Goal: Task Accomplishment & Management: Manage account settings

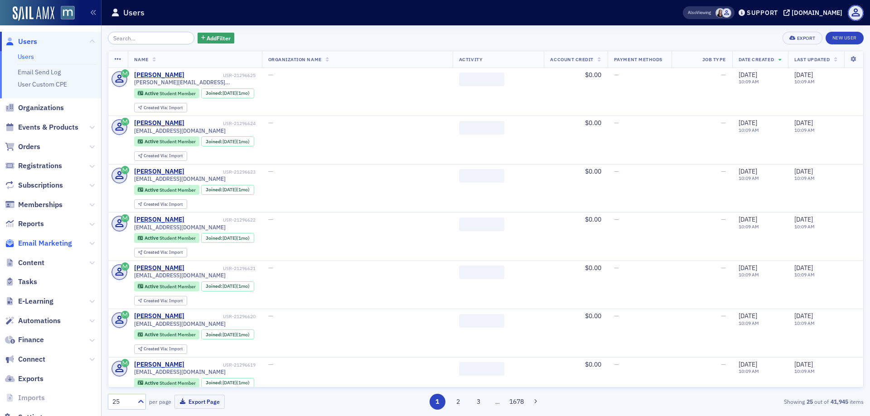
click at [54, 241] on span "Email Marketing" at bounding box center [45, 243] width 54 height 10
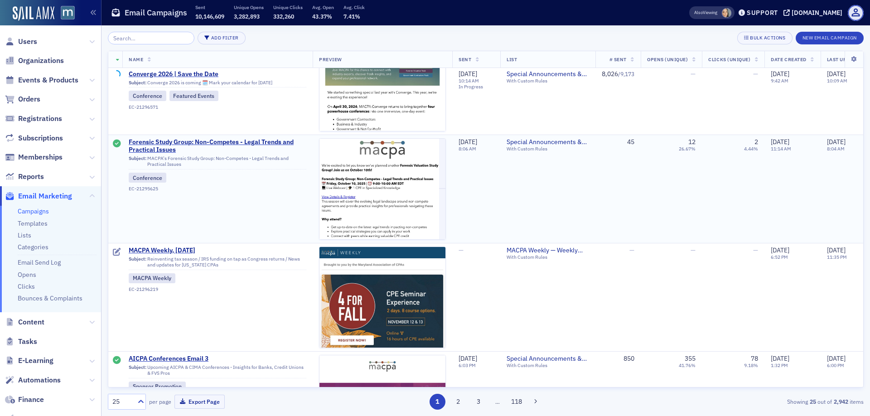
scroll to position [368, 0]
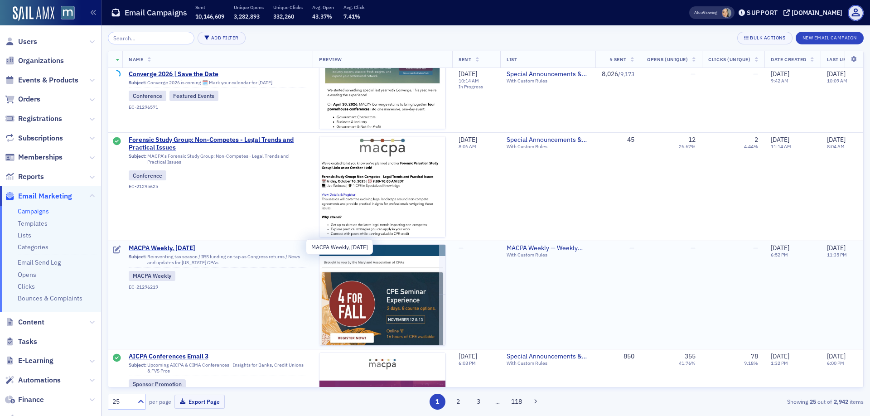
click at [181, 248] on span "MACPA Weekly, [DATE]" at bounding box center [218, 248] width 178 height 8
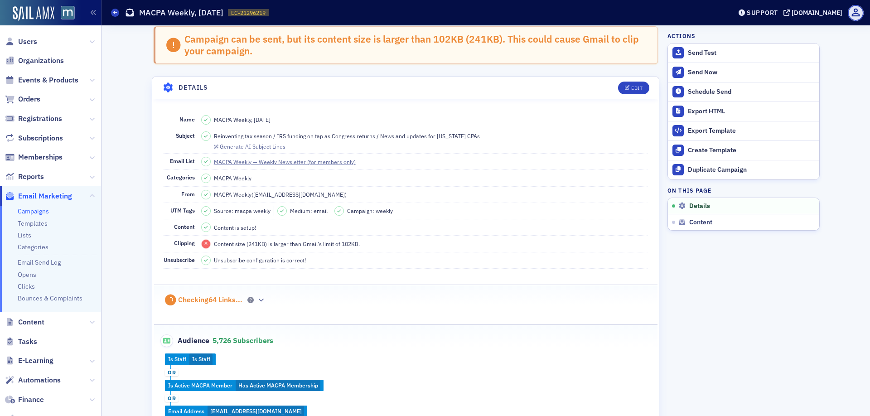
scroll to position [6, 0]
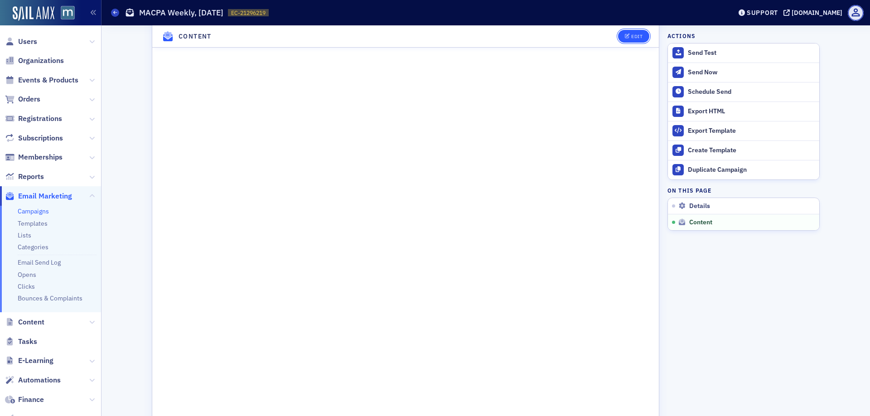
click at [639, 37] on div "Edit" at bounding box center [636, 36] width 11 height 5
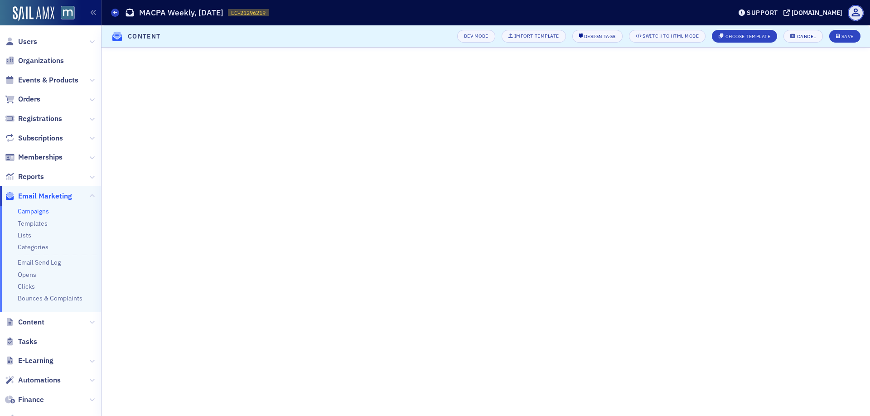
scroll to position [130, 0]
click at [850, 40] on button "Save" at bounding box center [844, 36] width 31 height 13
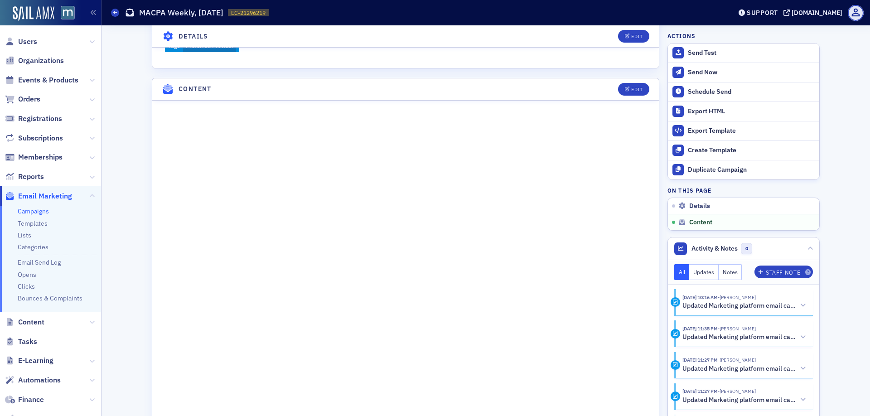
scroll to position [510, 0]
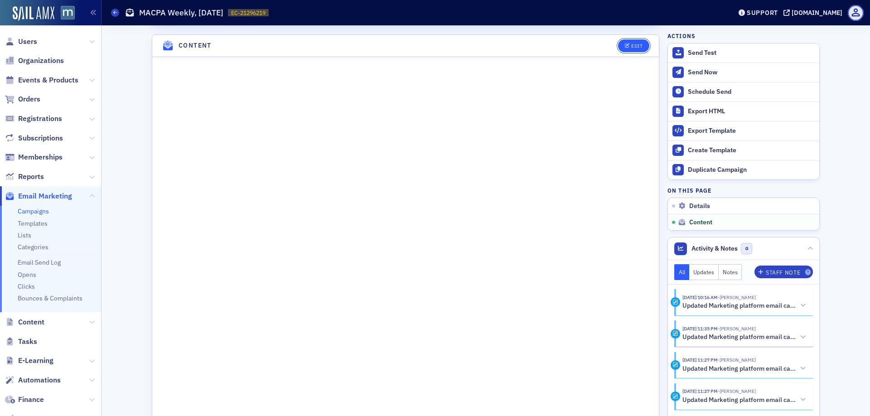
click at [627, 43] on icon "button" at bounding box center [627, 45] width 5 height 5
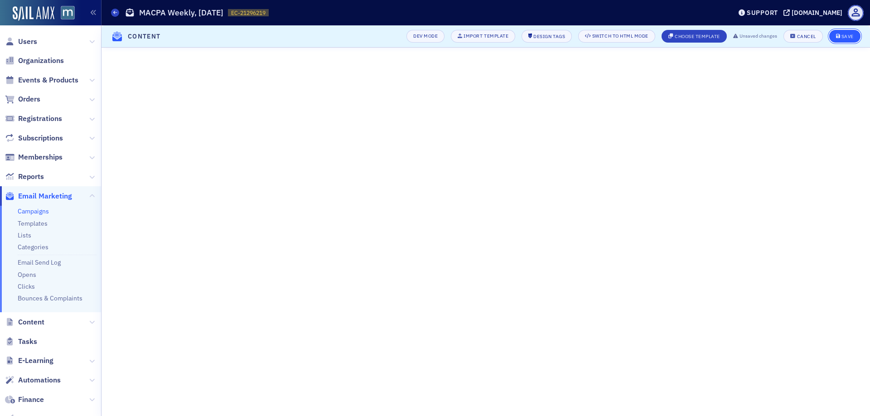
click at [842, 36] on div "Save" at bounding box center [847, 36] width 12 height 5
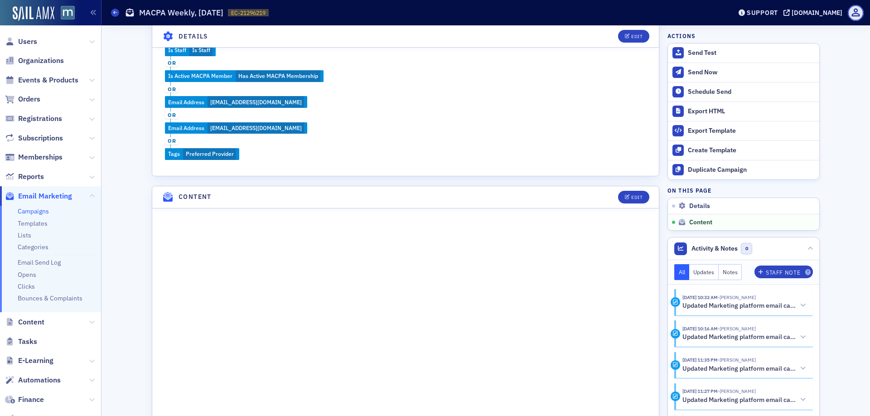
scroll to position [706, 0]
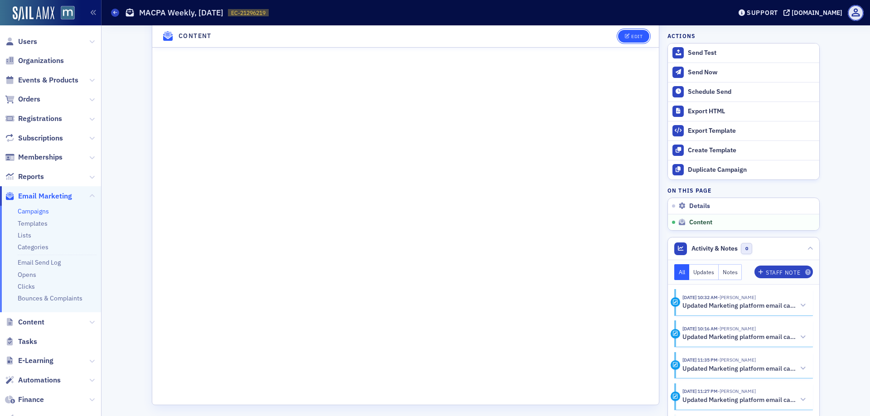
click at [645, 34] on button "Edit" at bounding box center [633, 36] width 31 height 13
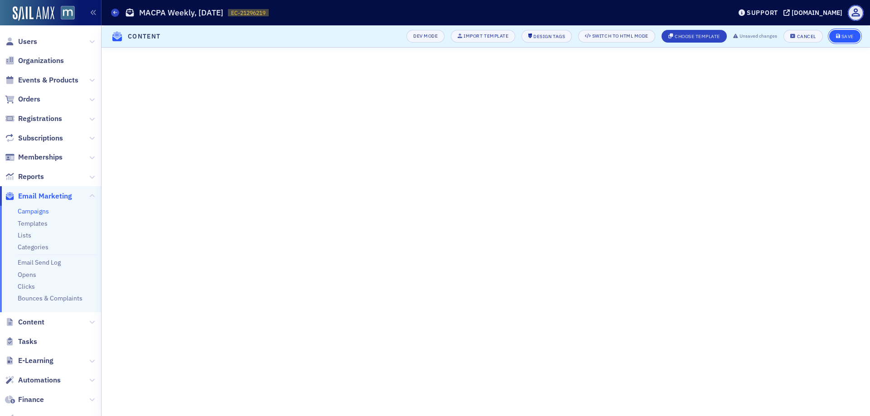
click at [851, 31] on button "Save" at bounding box center [844, 36] width 31 height 13
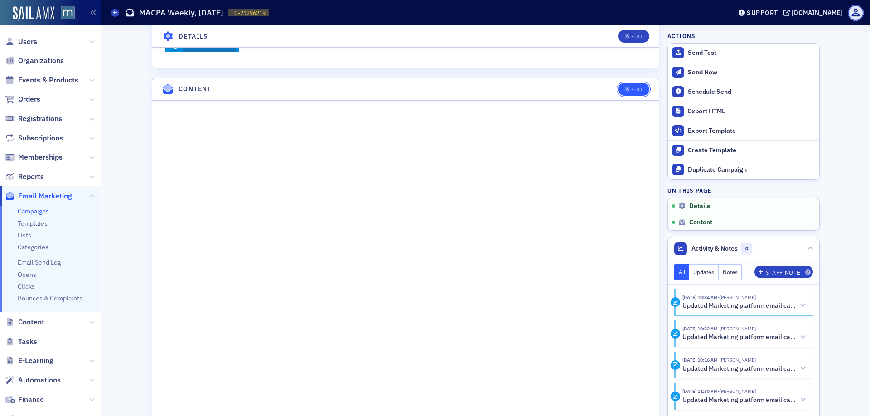
click at [632, 87] on div "Edit" at bounding box center [636, 89] width 11 height 5
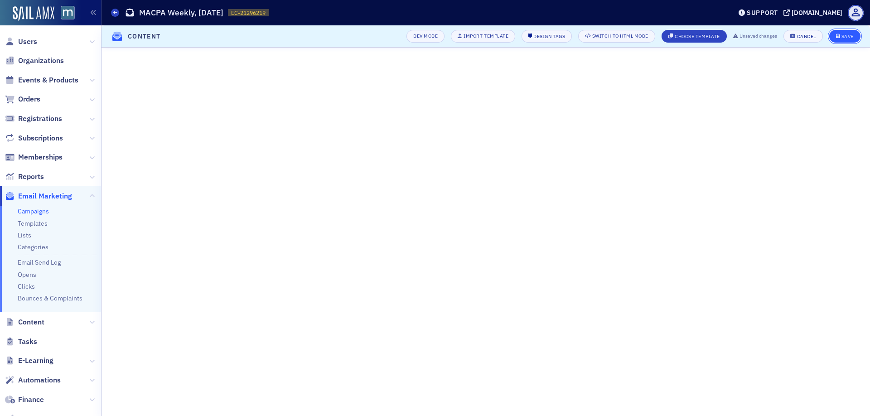
click at [845, 35] on div "Save" at bounding box center [847, 36] width 12 height 5
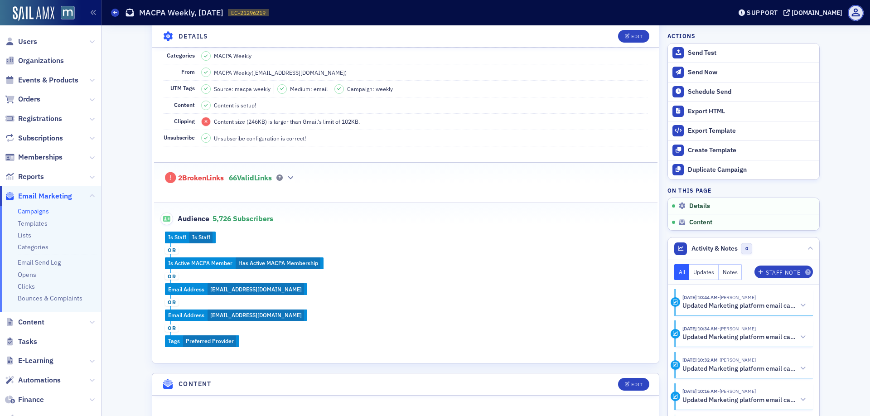
scroll to position [136, 0]
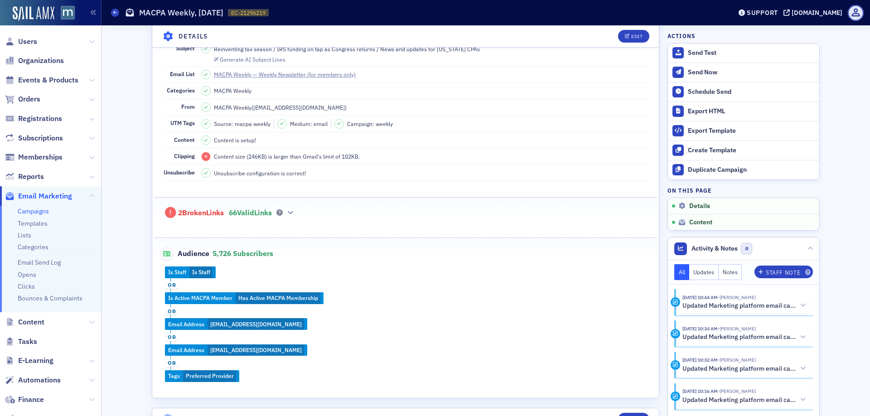
click at [302, 211] on div "2 Broken Links 66 Valid Links" at bounding box center [406, 208] width 484 height 21
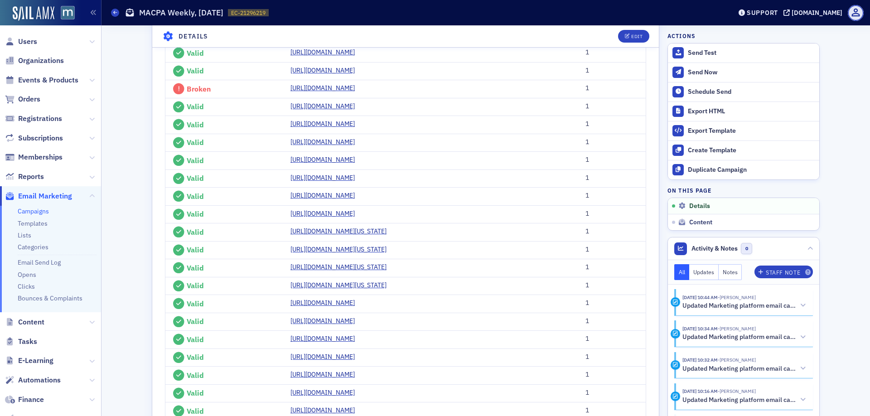
scroll to position [451, 0]
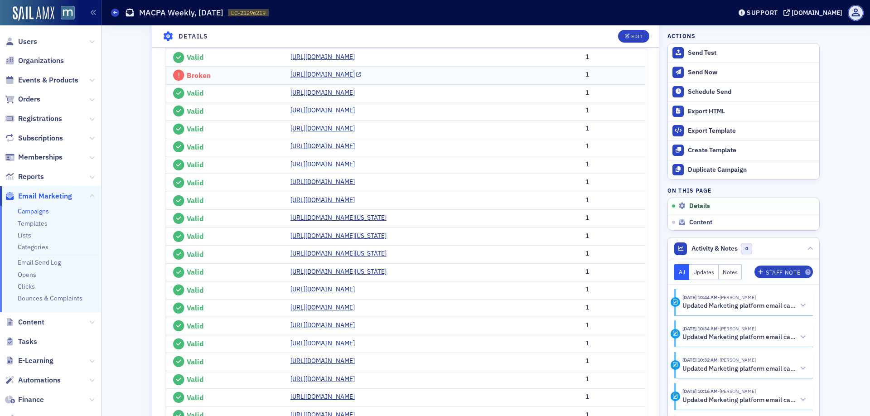
click at [294, 79] on link "[URL][DOMAIN_NAME]" at bounding box center [325, 75] width 71 height 10
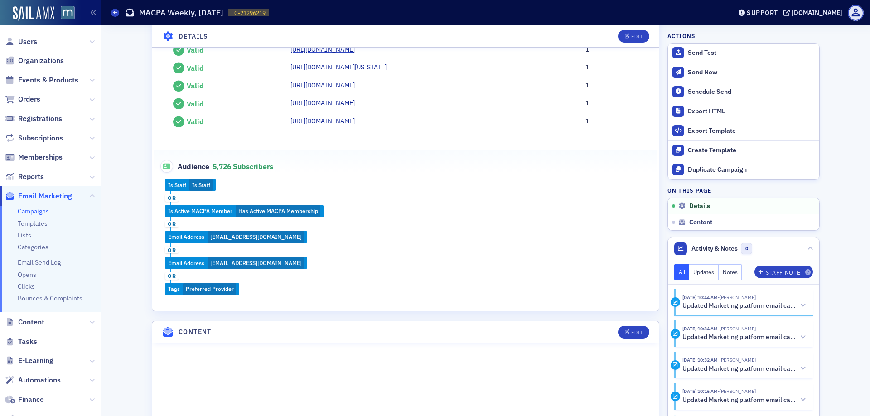
scroll to position [1485, 0]
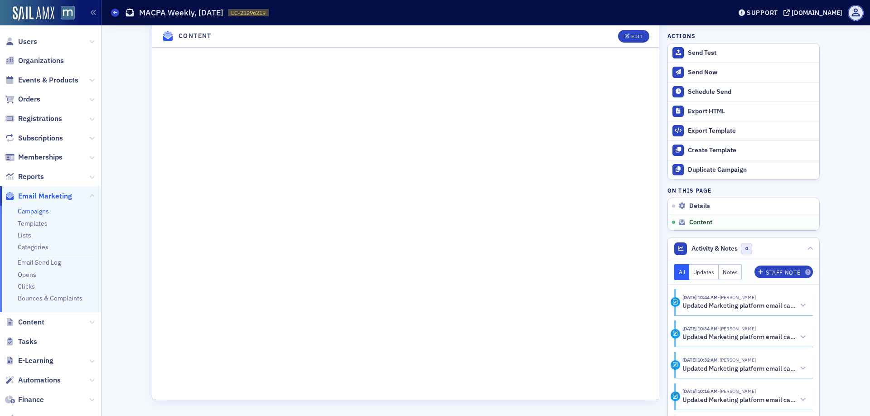
scroll to position [2552, 0]
click at [629, 39] on button "Edit" at bounding box center [633, 36] width 31 height 13
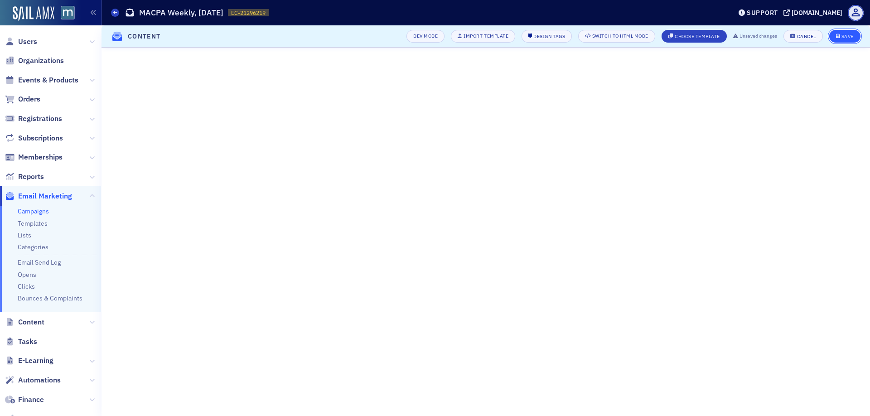
click at [849, 34] on div "Save" at bounding box center [847, 36] width 12 height 5
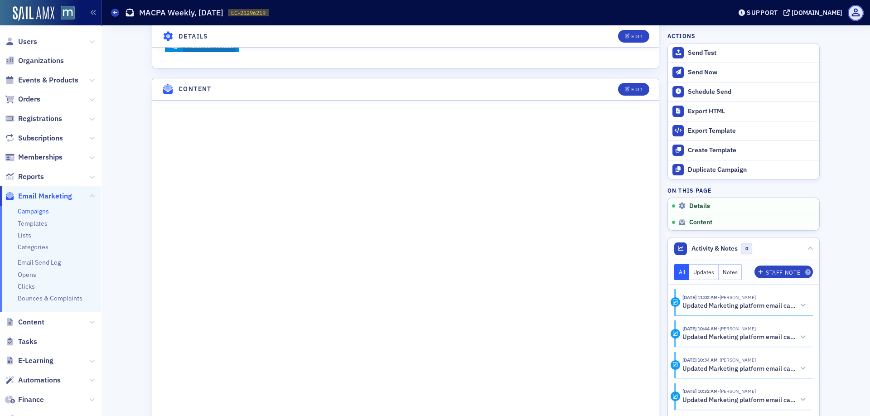
scroll to position [706, 0]
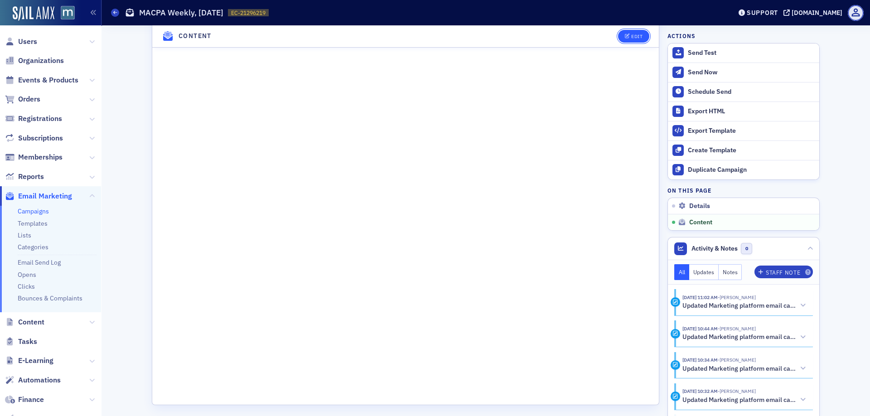
click at [639, 39] on div "Edit" at bounding box center [636, 36] width 11 height 5
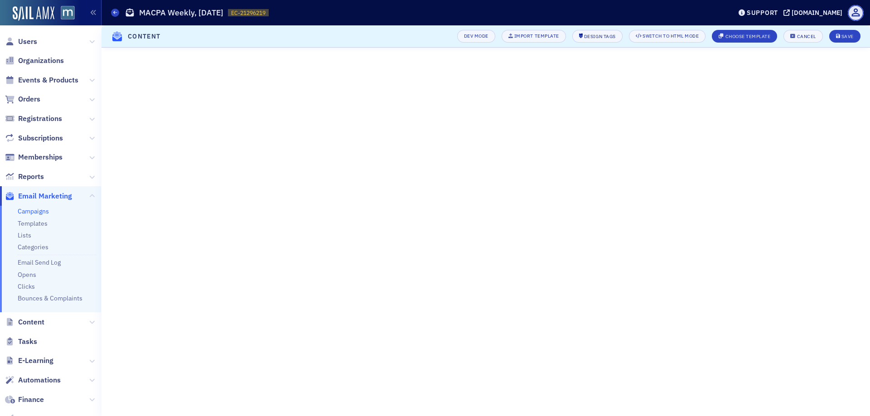
scroll to position [130, 0]
click at [848, 39] on button "Save" at bounding box center [844, 36] width 31 height 13
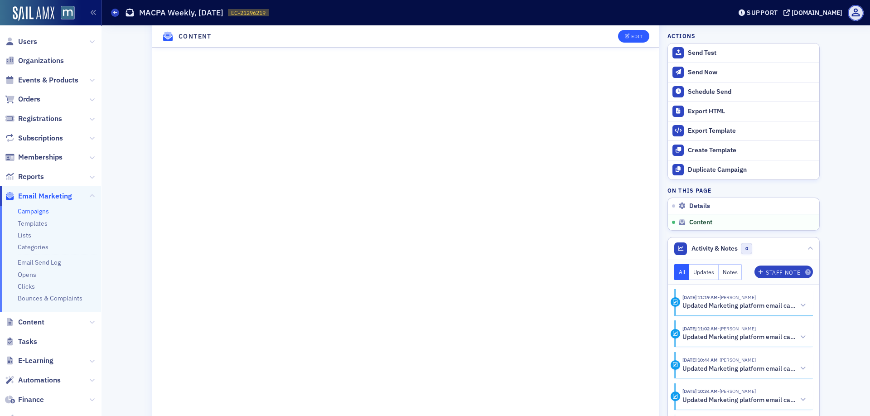
scroll to position [662, 0]
click at [634, 36] on div "Edit" at bounding box center [636, 36] width 11 height 5
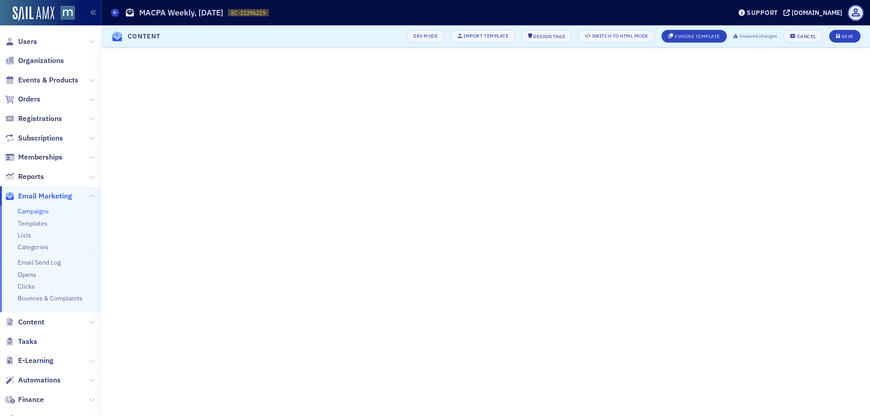
scroll to position [130, 0]
click at [840, 38] on icon "submit" at bounding box center [838, 36] width 5 height 5
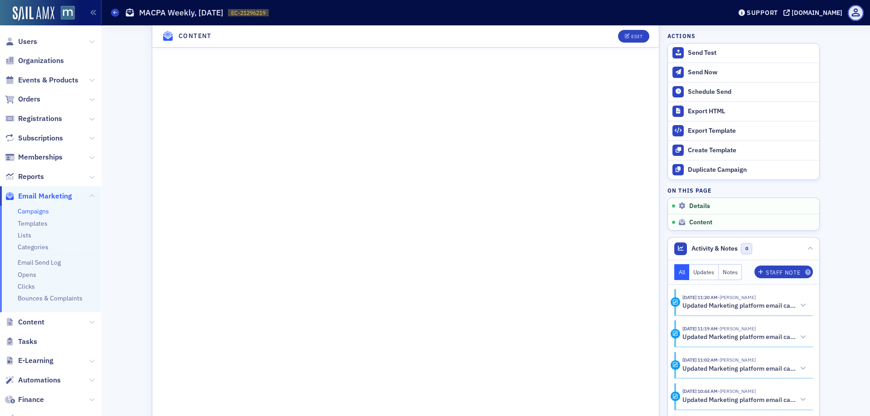
scroll to position [706, 0]
click at [638, 37] on div "Edit" at bounding box center [636, 36] width 11 height 5
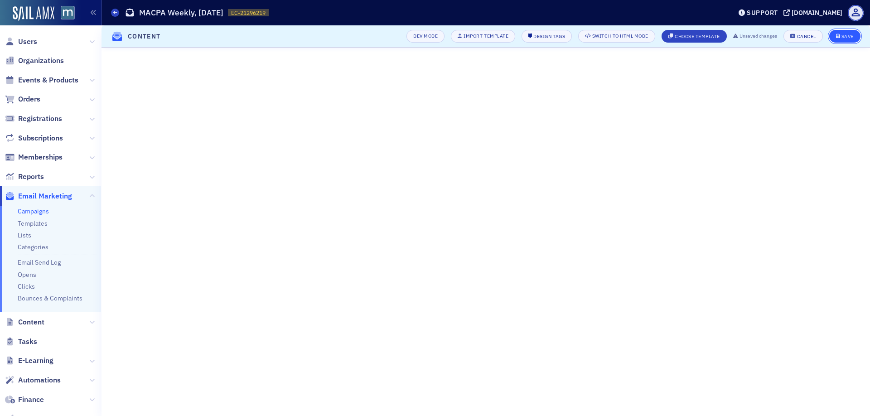
click at [850, 38] on div "Save" at bounding box center [847, 36] width 12 height 5
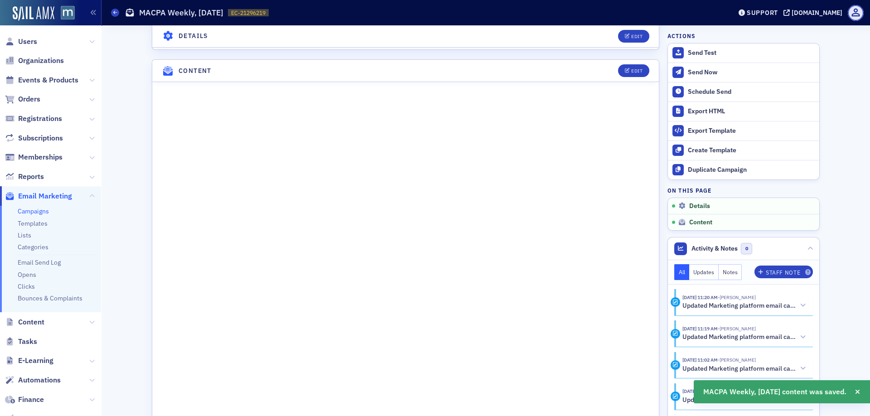
scroll to position [466, 0]
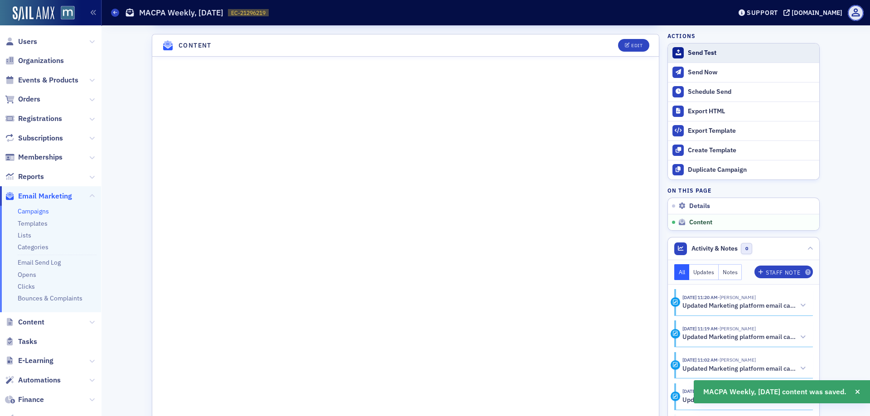
click at [702, 49] on div "Send Test" at bounding box center [751, 53] width 127 height 8
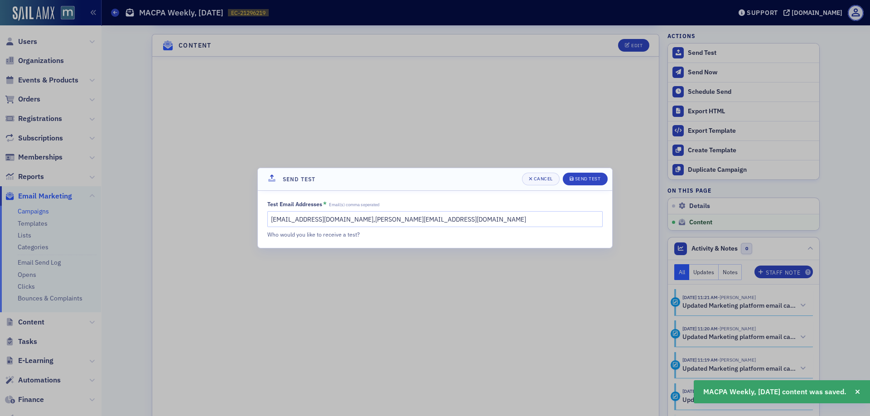
scroll to position [510, 0]
drag, startPoint x: 453, startPoint y: 221, endPoint x: 352, endPoint y: 221, distance: 101.5
click at [352, 221] on input "[EMAIL_ADDRESS][DOMAIN_NAME],[PERSON_NAME][EMAIL_ADDRESS][DOMAIN_NAME]" at bounding box center [434, 219] width 335 height 16
type input "[EMAIL_ADDRESS][DOMAIN_NAME]"
click at [597, 174] on button "Send Test" at bounding box center [585, 179] width 45 height 13
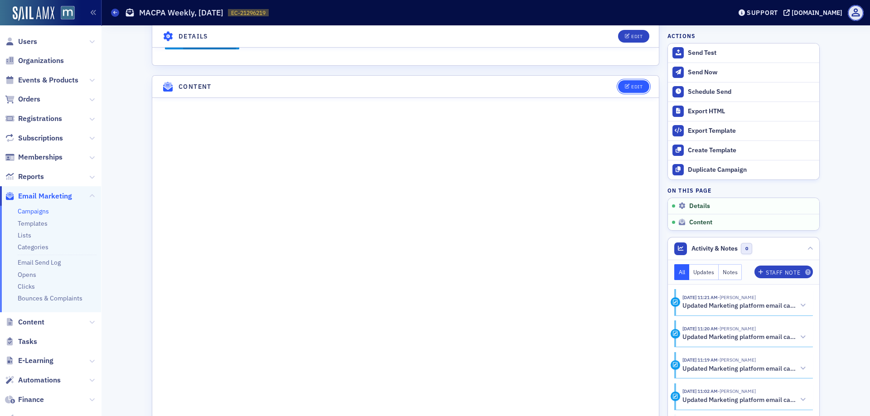
click at [637, 84] on div "Edit" at bounding box center [636, 86] width 11 height 5
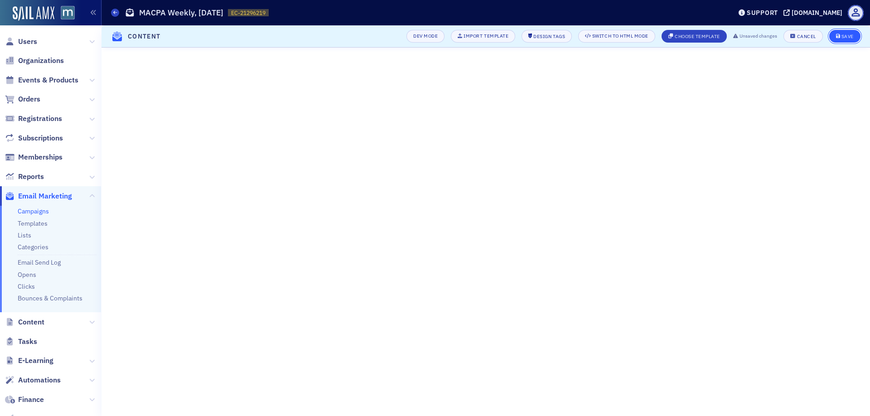
click at [835, 34] on button "Save" at bounding box center [844, 36] width 31 height 13
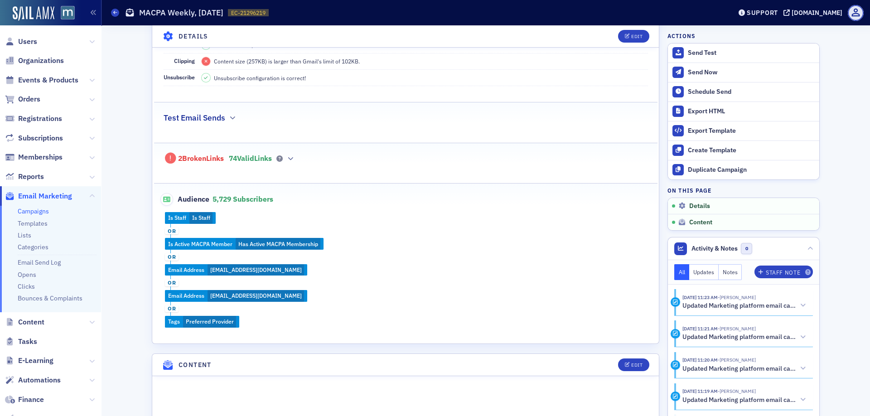
scroll to position [0, 0]
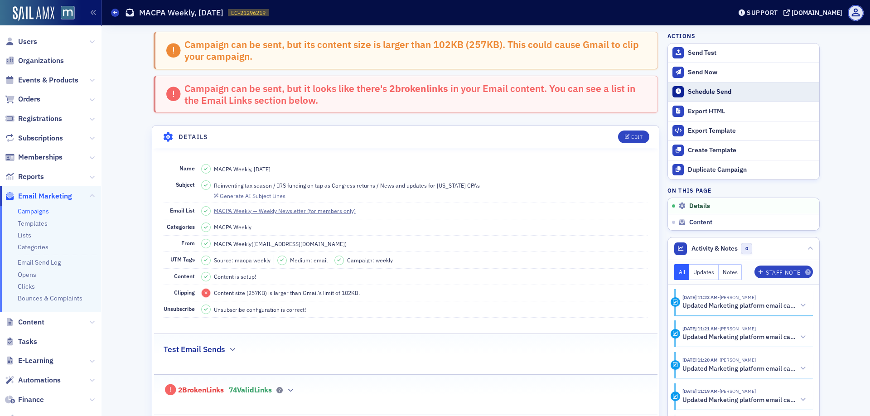
click at [684, 86] on button "Schedule Send" at bounding box center [743, 91] width 151 height 19
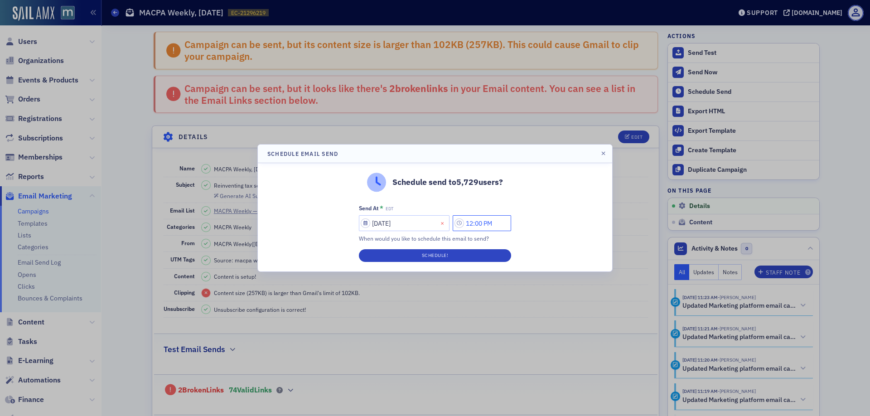
drag, startPoint x: 478, startPoint y: 223, endPoint x: 447, endPoint y: 223, distance: 30.8
click at [447, 223] on div "[DATE] 12:00 PM" at bounding box center [435, 223] width 152 height 16
type input "3:00 PM"
click at [458, 253] on button "Schedule!" at bounding box center [435, 255] width 152 height 13
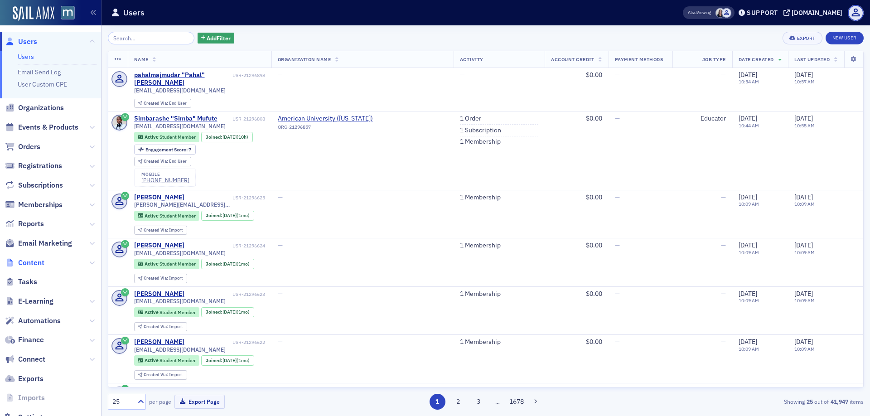
click at [37, 262] on span "Content" at bounding box center [31, 263] width 26 height 10
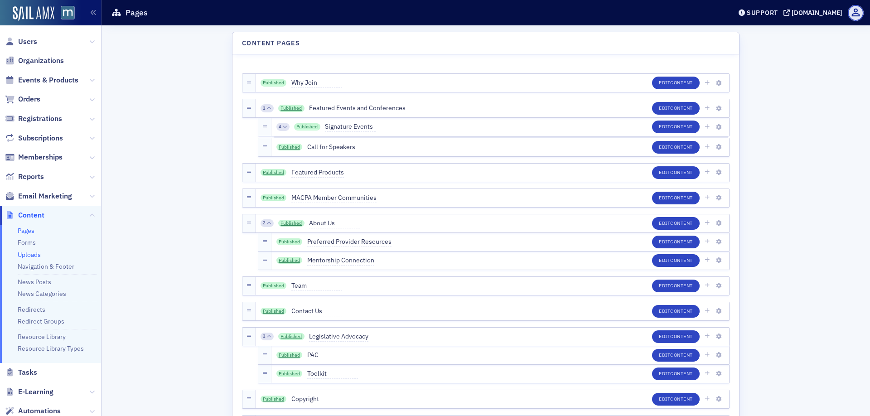
click at [29, 251] on link "Uploads" at bounding box center [29, 255] width 23 height 8
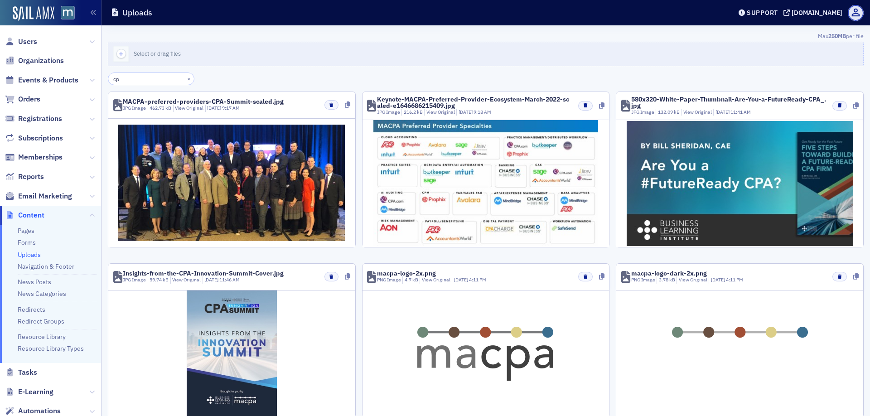
type input "c"
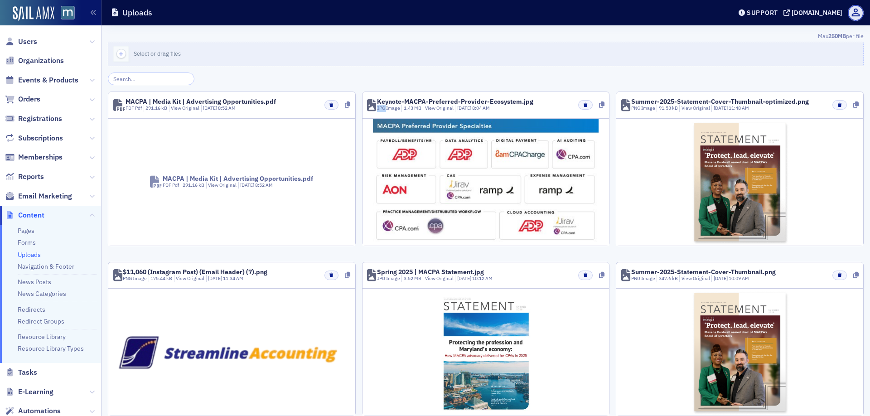
drag, startPoint x: 537, startPoint y: 100, endPoint x: 387, endPoint y: 104, distance: 150.0
click at [387, 104] on header "Keynote-MACPA-Preferred-Provider-Ecosystem.jpg JPG Image 1.43 MB View Original …" at bounding box center [485, 105] width 247 height 27
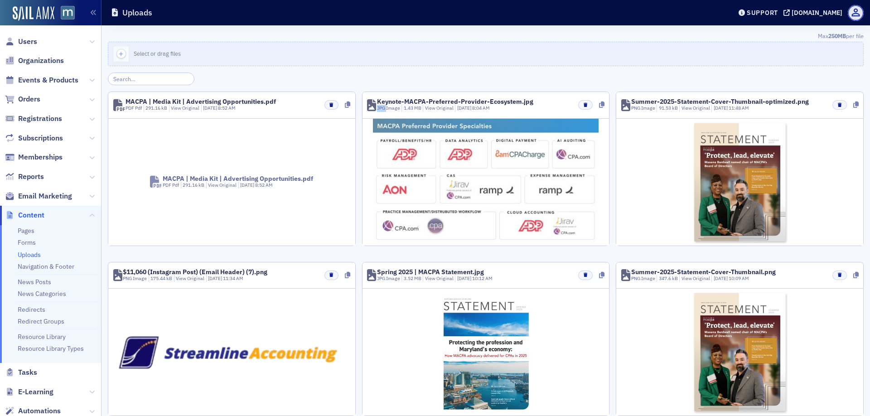
click at [494, 193] on img at bounding box center [486, 182] width 226 height 127
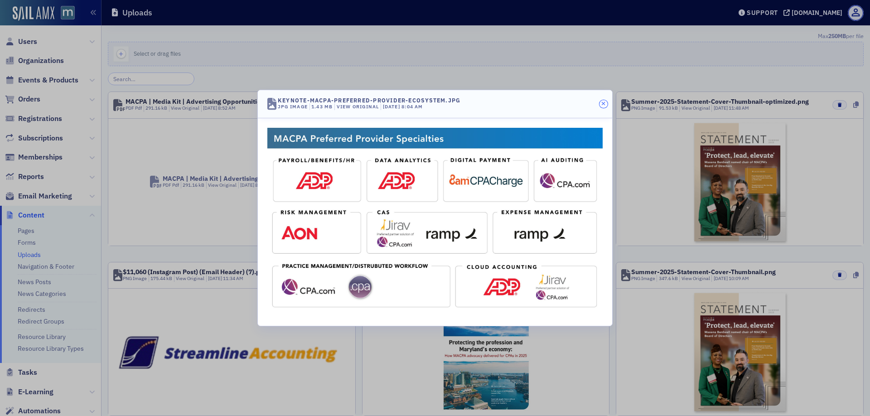
click at [604, 104] on icon "button" at bounding box center [603, 103] width 4 height 5
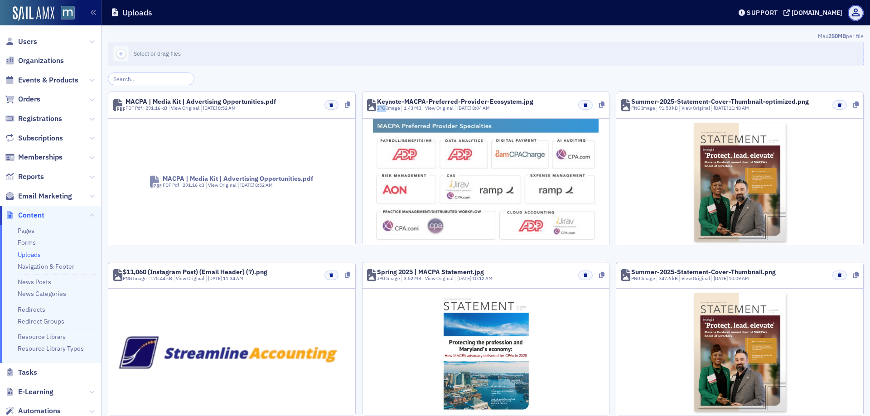
click at [531, 183] on img at bounding box center [486, 182] width 226 height 127
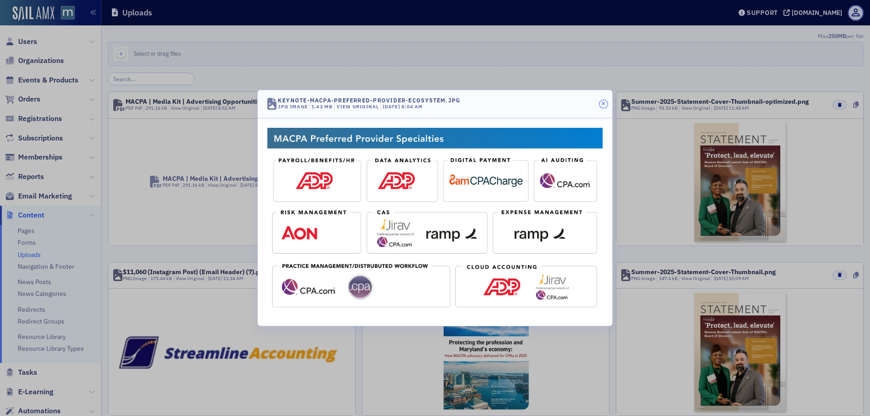
click at [604, 104] on icon "button" at bounding box center [603, 103] width 4 height 5
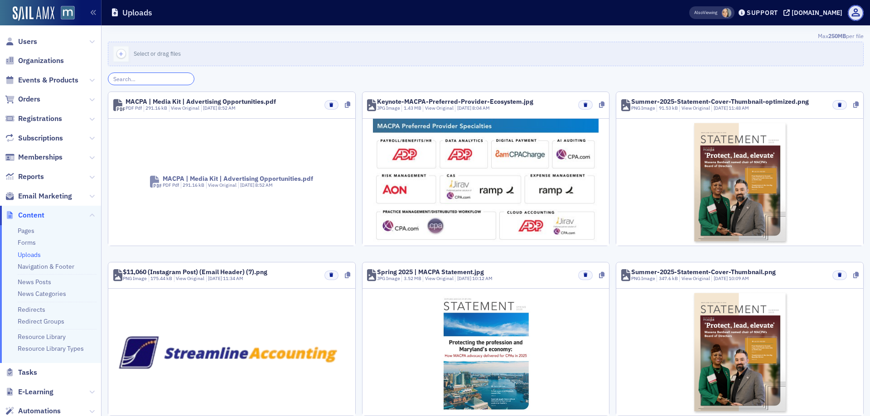
click at [141, 82] on input "search" at bounding box center [151, 78] width 87 height 13
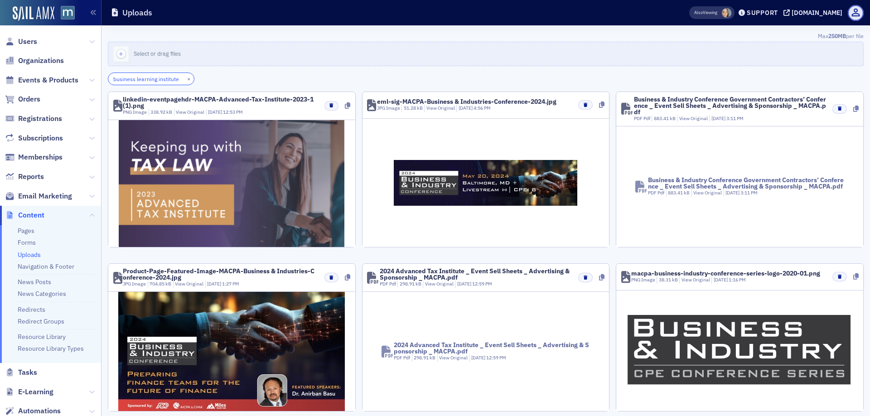
click at [141, 79] on input "business learning institute" at bounding box center [151, 78] width 87 height 13
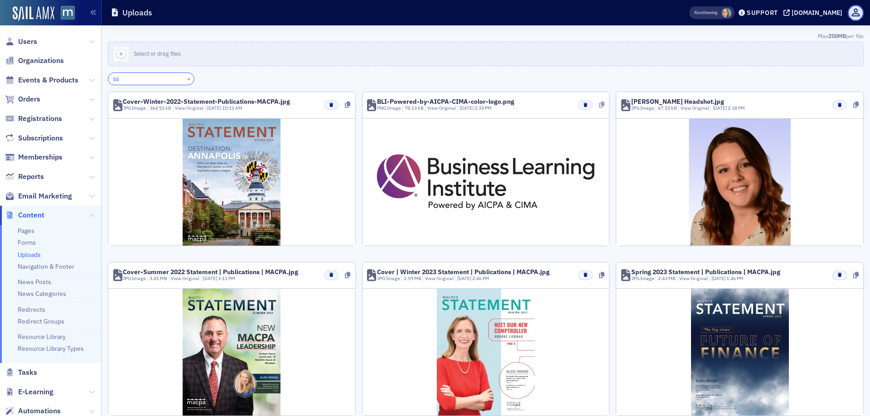
type input "bli"
click at [601, 104] on icon at bounding box center [601, 104] width 5 height 6
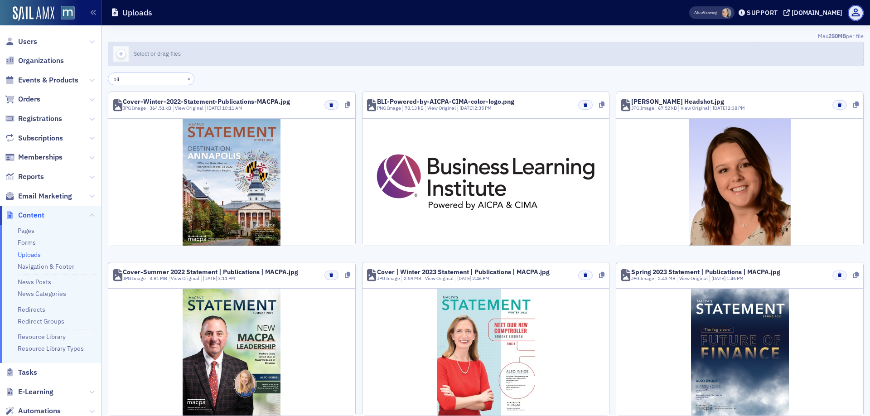
click at [111, 56] on div "button" at bounding box center [120, 54] width 25 height 24
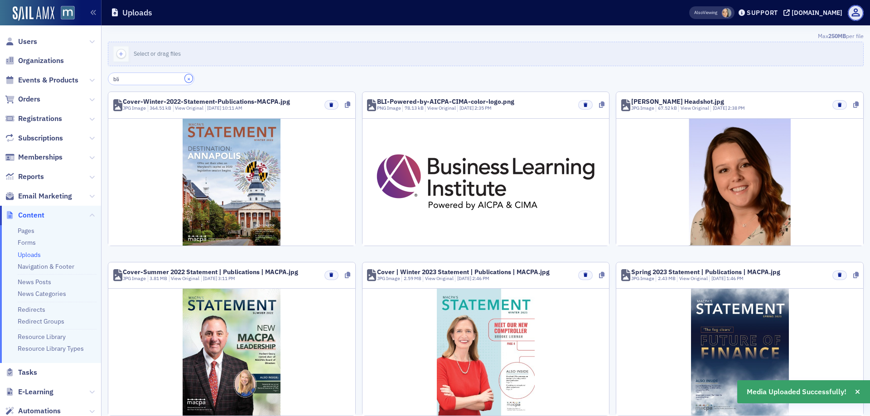
click at [185, 78] on button "×" at bounding box center [189, 78] width 8 height 8
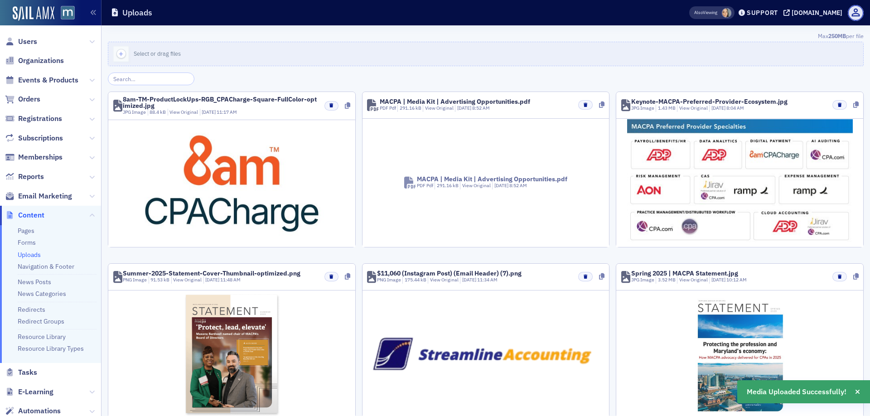
click at [353, 105] on header "8am-TM-ProductLockUps-RGB_CPACharge-Square-FullColor-optimized.jpg JPG Image 88…" at bounding box center [231, 106] width 247 height 28
click at [348, 105] on icon at bounding box center [347, 105] width 5 height 6
